Goal: Task Accomplishment & Management: Use online tool/utility

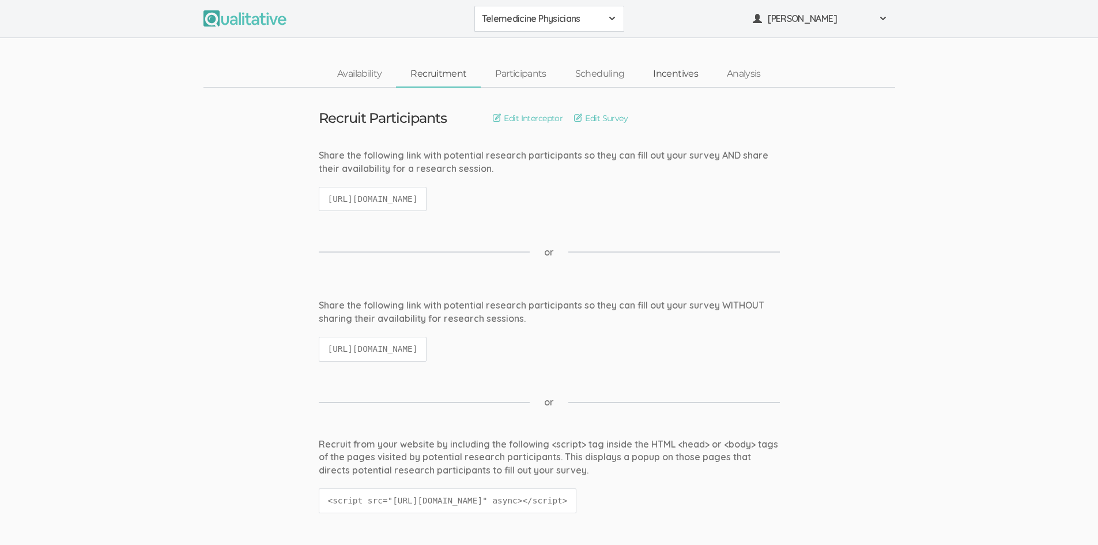
click at [671, 76] on link "Incentives" at bounding box center [675, 74] width 74 height 25
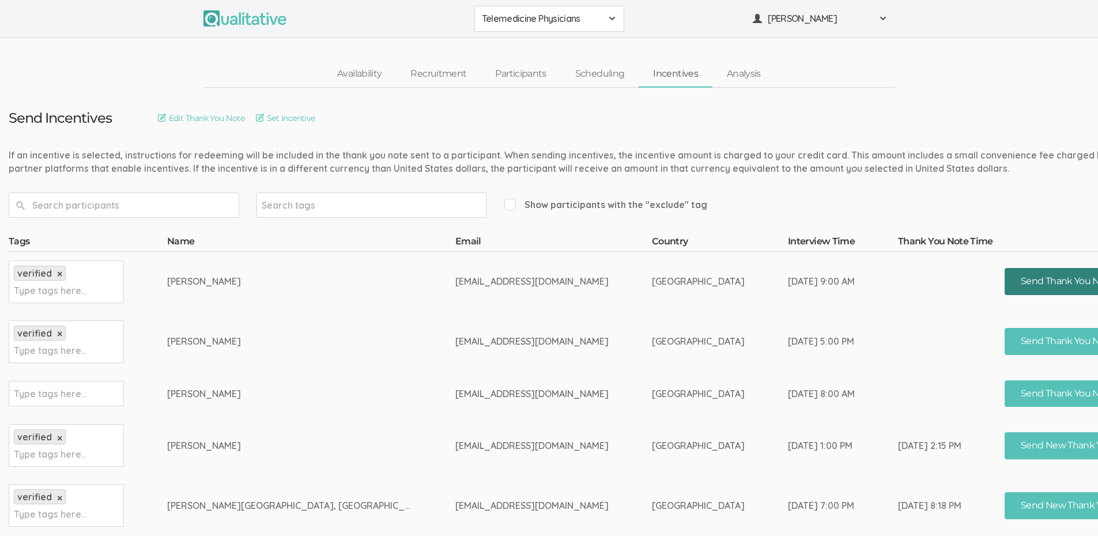
click at [1004, 278] on button "Send Thank You Note" at bounding box center [1067, 281] width 126 height 27
click at [1004, 283] on button "Send Thank You Note" at bounding box center [1067, 281] width 126 height 27
click at [879, 20] on span at bounding box center [882, 18] width 9 height 9
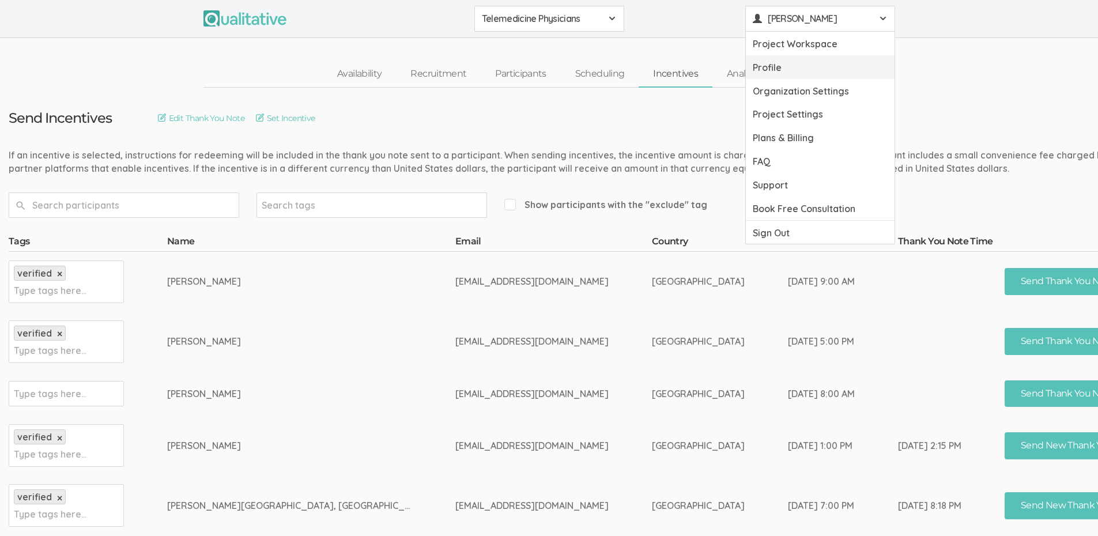
click at [758, 65] on link "Profile" at bounding box center [820, 67] width 149 height 24
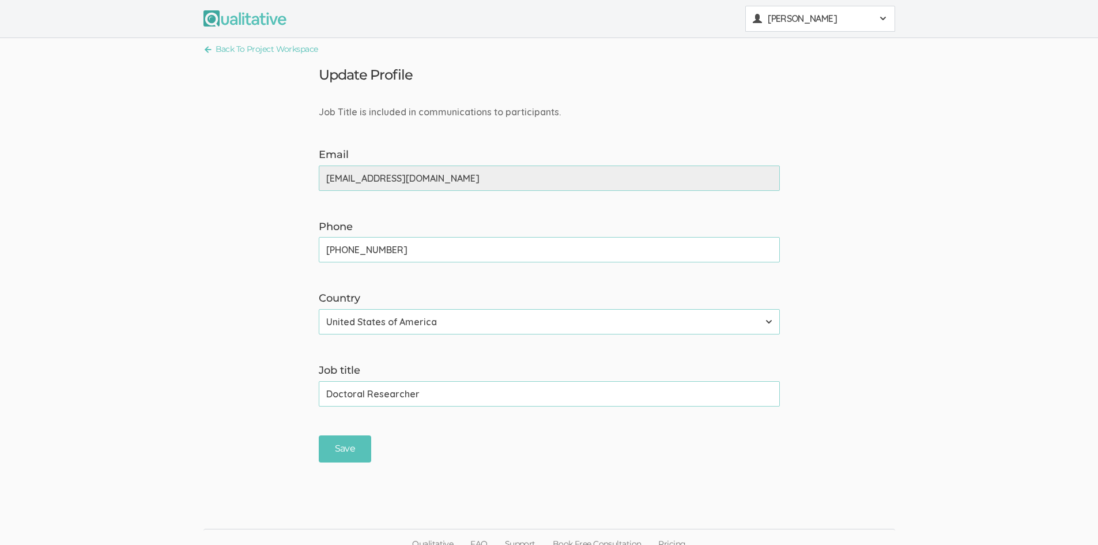
click at [865, 22] on span "[PERSON_NAME]" at bounding box center [820, 18] width 104 height 13
click at [775, 52] on link "Project Workspace" at bounding box center [820, 44] width 149 height 24
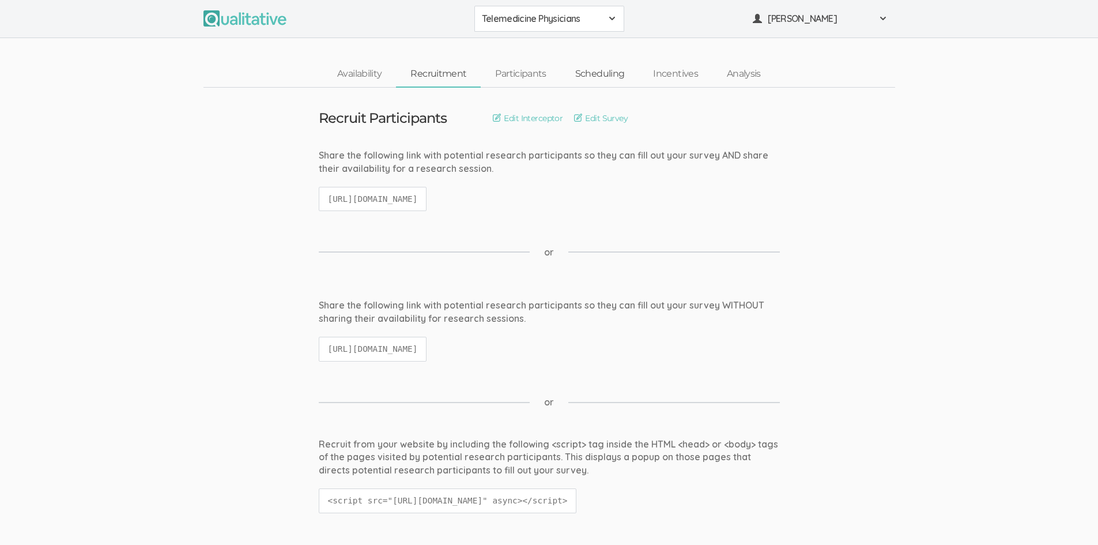
click at [598, 77] on link "Scheduling" at bounding box center [600, 74] width 78 height 25
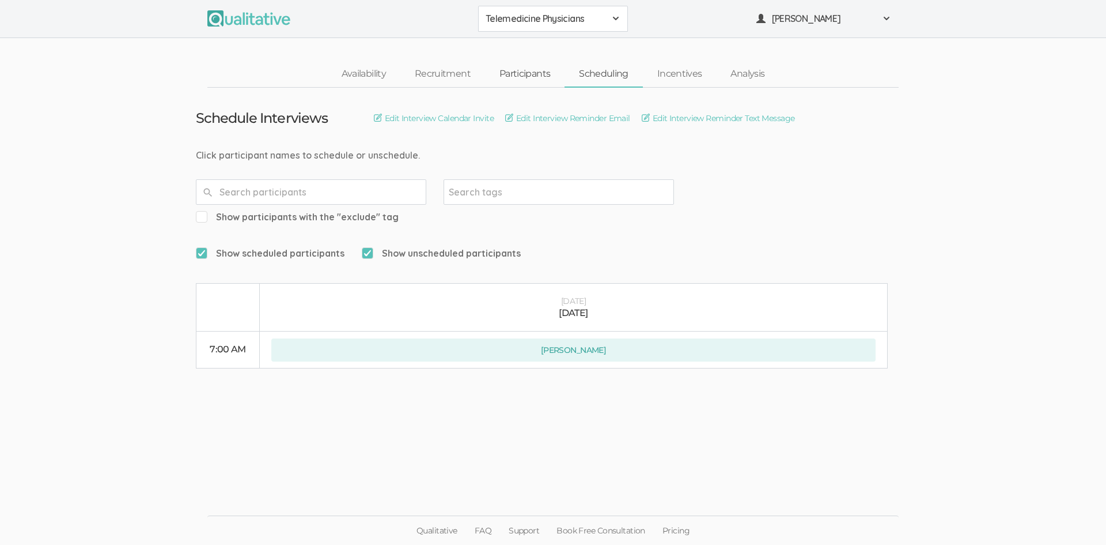
click at [535, 75] on link "Participants" at bounding box center [525, 74] width 80 height 25
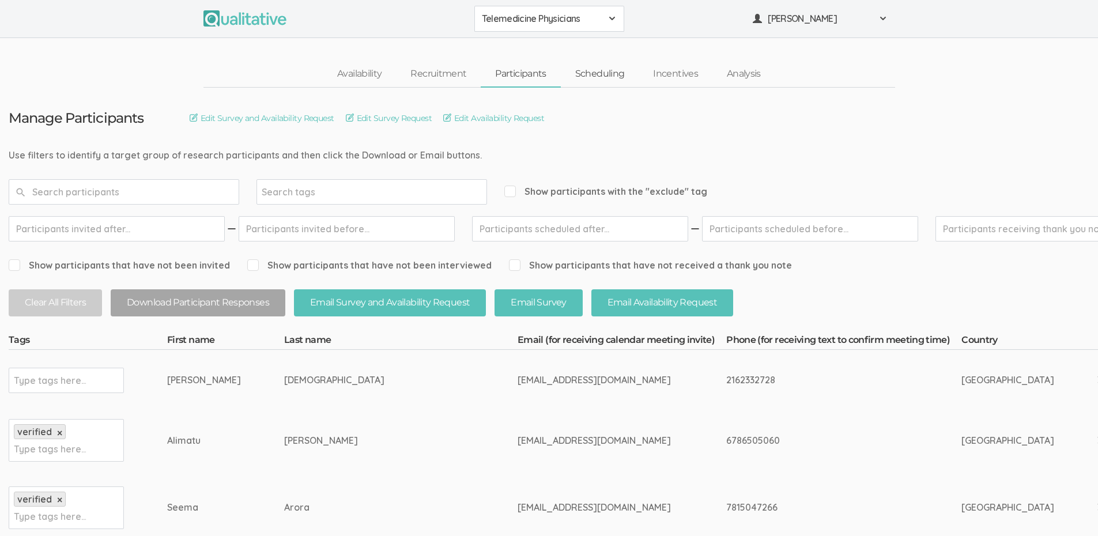
click at [589, 75] on link "Scheduling" at bounding box center [600, 74] width 78 height 25
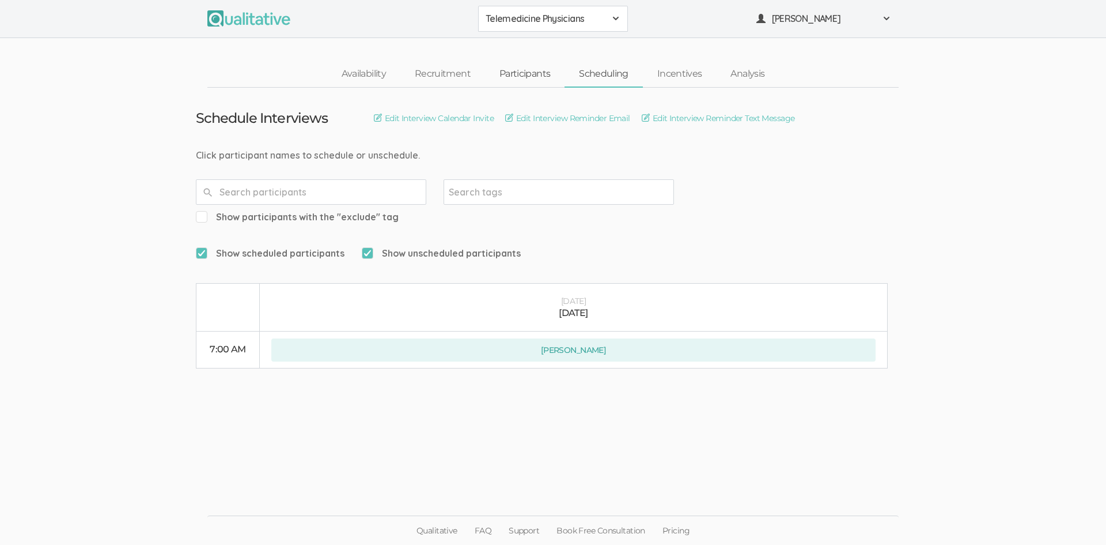
click at [537, 73] on link "Participants" at bounding box center [525, 74] width 80 height 25
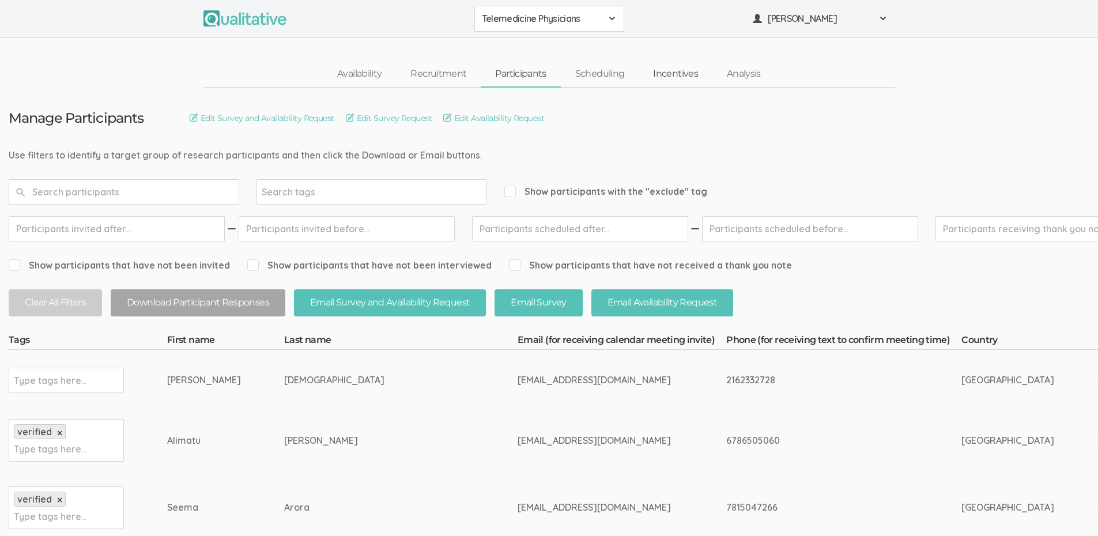
click at [664, 75] on link "Incentives" at bounding box center [675, 74] width 74 height 25
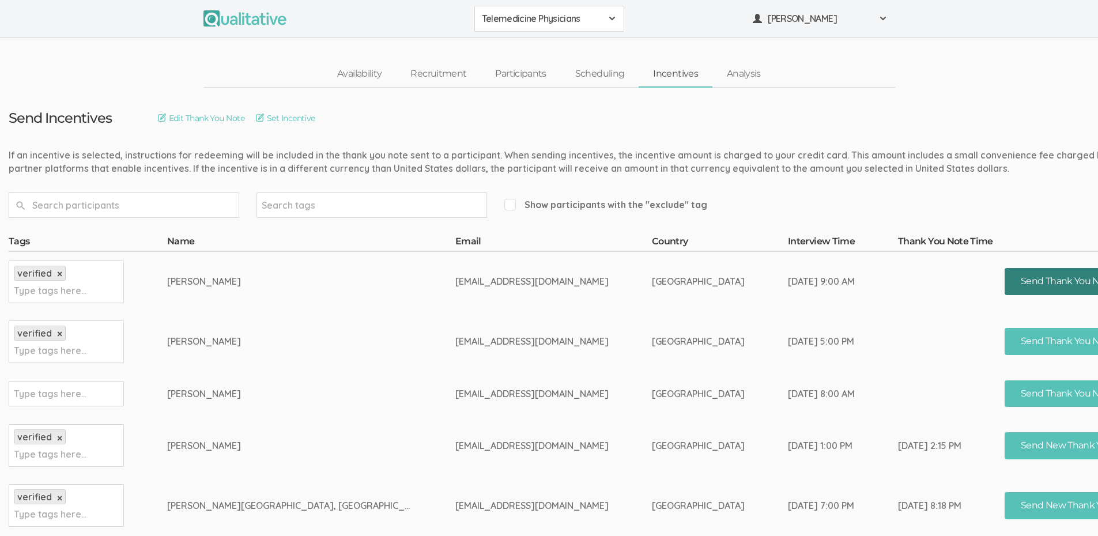
click at [1004, 281] on button "Send Thank You Note" at bounding box center [1067, 281] width 126 height 27
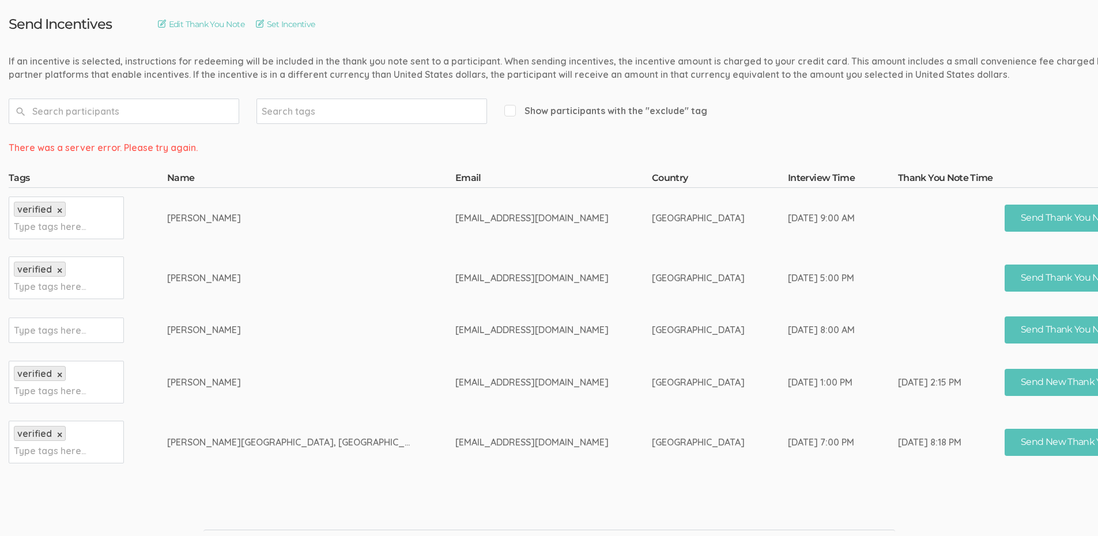
scroll to position [117, 0]
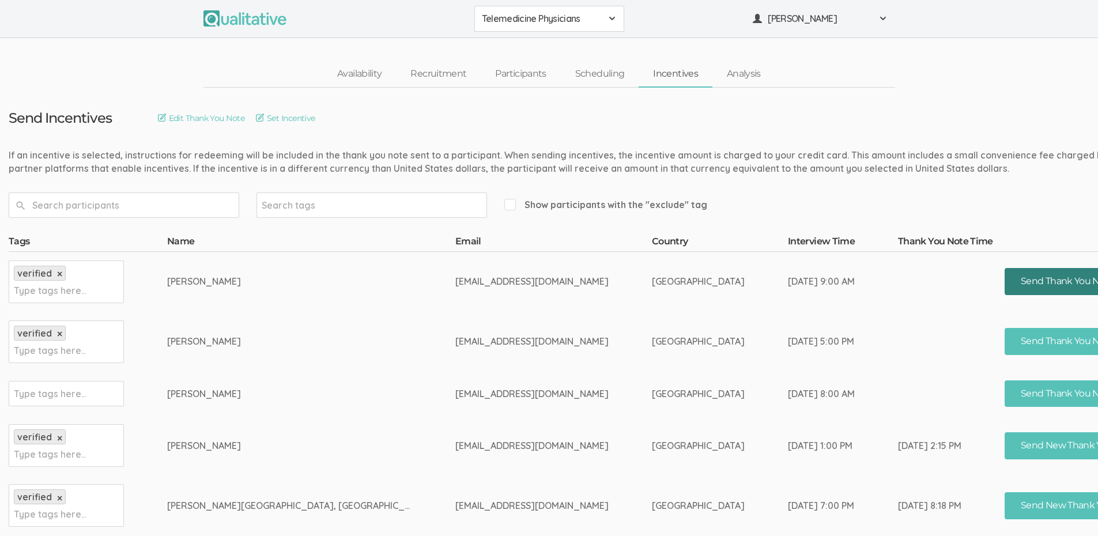
click at [1004, 278] on button "Send Thank You Note" at bounding box center [1067, 281] width 126 height 27
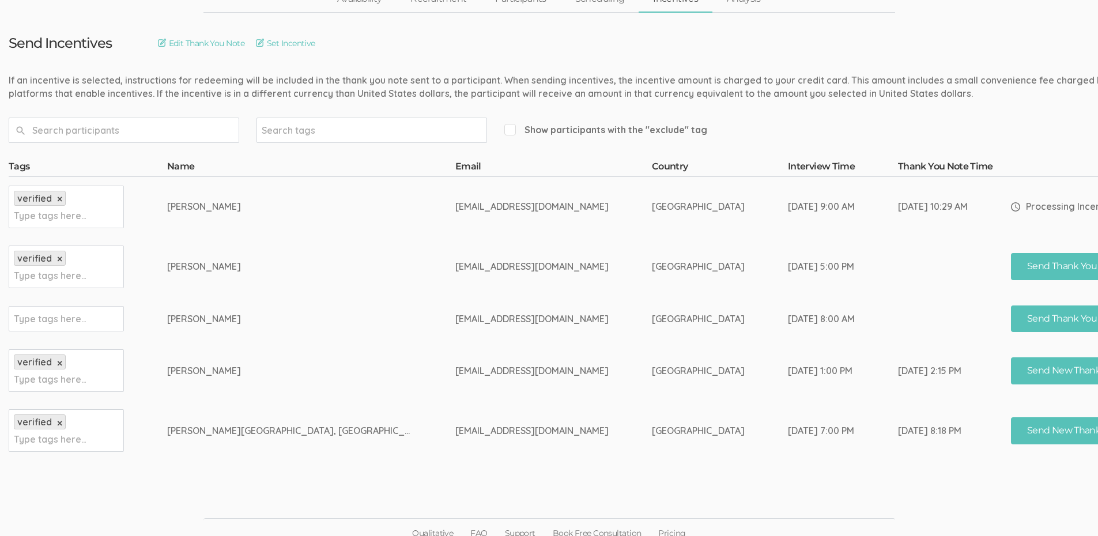
scroll to position [86, 0]
